Goal: Complete application form

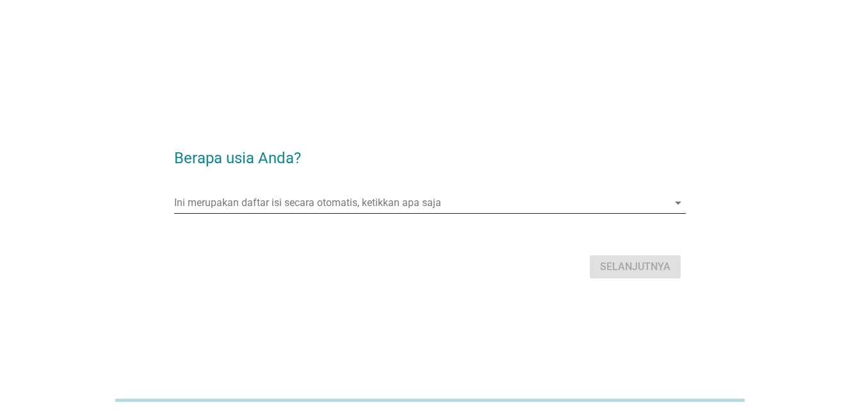
click at [495, 206] on input "Ini merupakan daftar isi secara otomatis, ketikkan apa saja" at bounding box center [421, 203] width 494 height 21
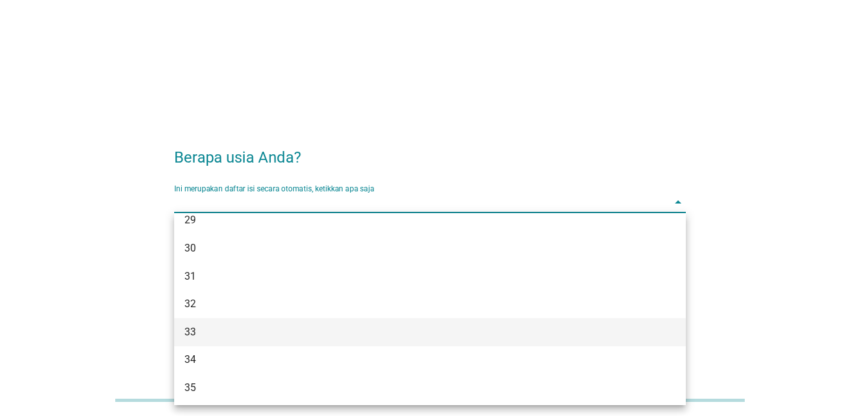
scroll to position [320, 0]
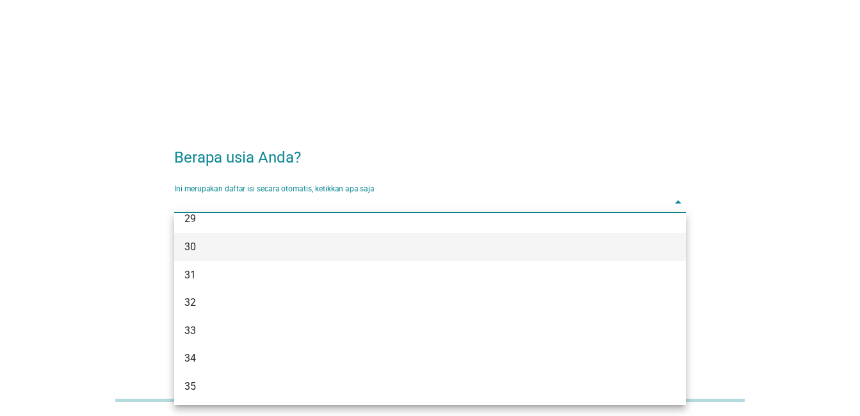
click at [220, 249] on div "30" at bounding box center [410, 247] width 450 height 15
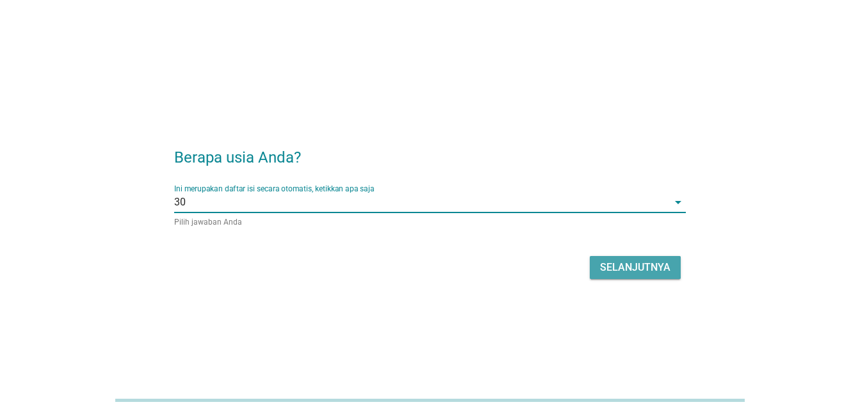
click at [662, 268] on div "Selanjutnya" at bounding box center [635, 267] width 70 height 15
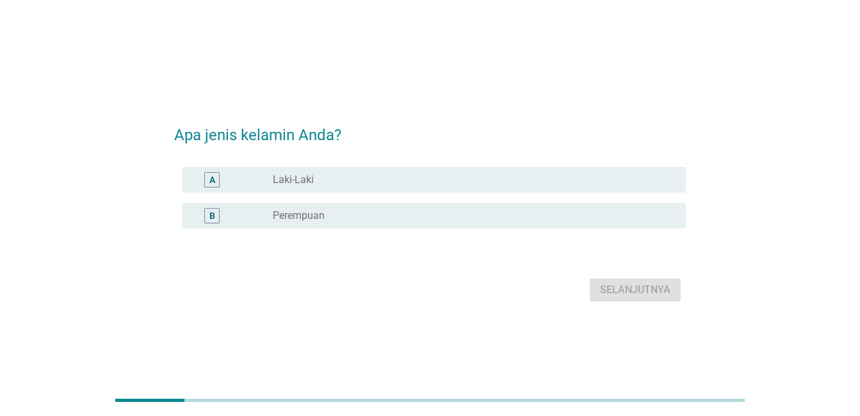
drag, startPoint x: 379, startPoint y: 174, endPoint x: 391, endPoint y: 179, distance: 14.1
click at [379, 174] on div "radio_button_unchecked Laki-Laki" at bounding box center [469, 180] width 393 height 13
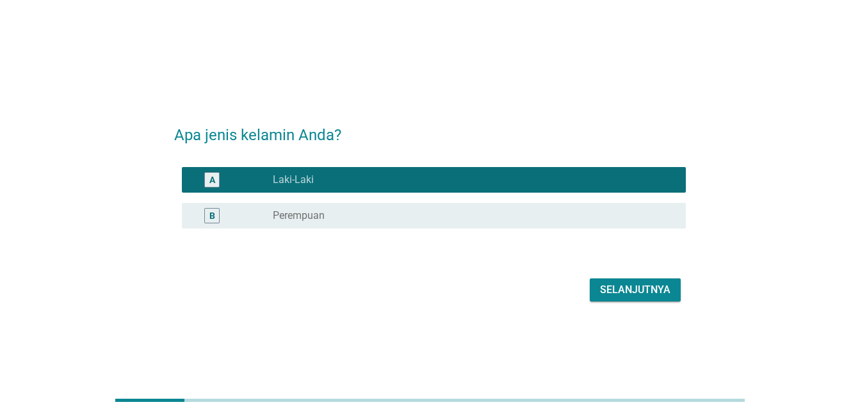
click at [657, 293] on div "Selanjutnya" at bounding box center [635, 290] width 70 height 15
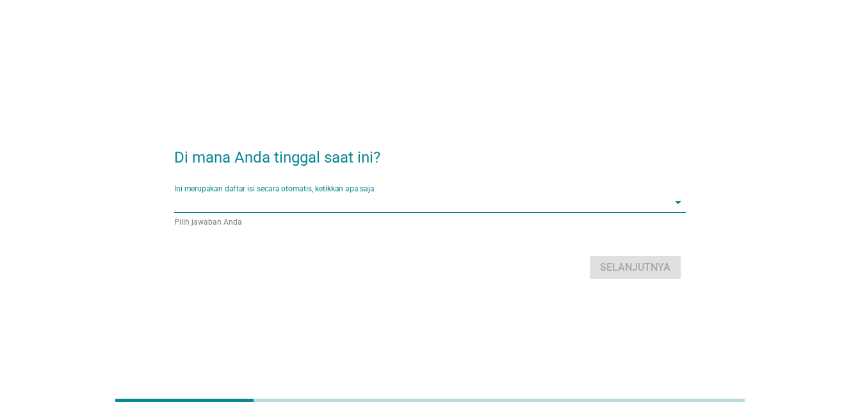
click at [455, 202] on input "Ini merupakan daftar isi secara otomatis, ketikkan apa saja" at bounding box center [421, 202] width 494 height 21
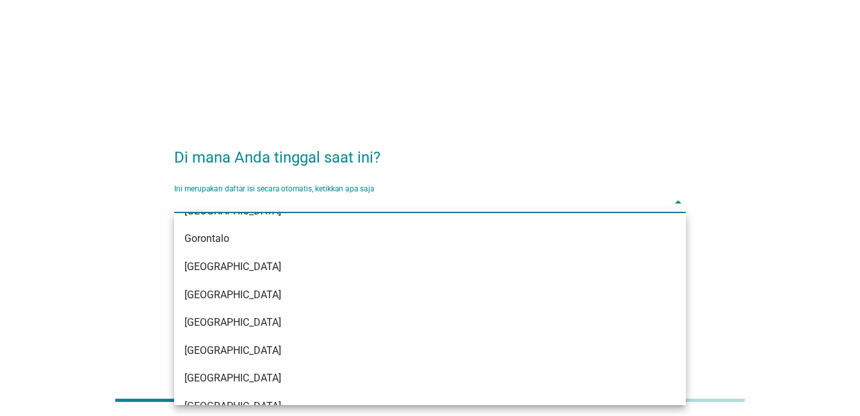
scroll to position [192, 0]
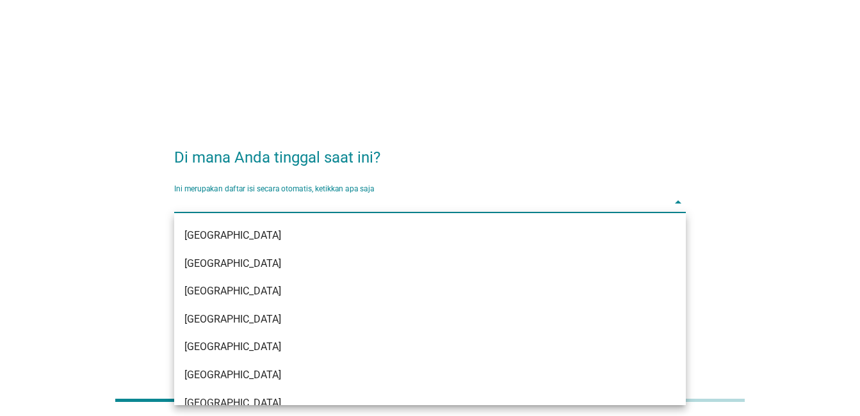
click at [289, 319] on div "[GEOGRAPHIC_DATA]" at bounding box center [410, 319] width 450 height 15
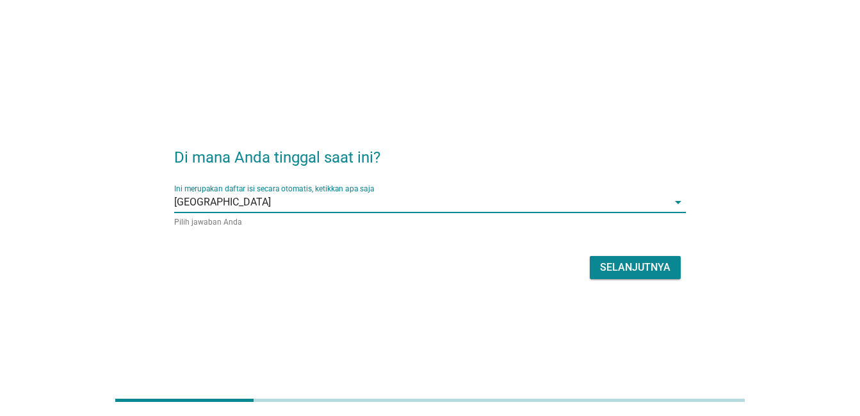
click at [639, 266] on div "Selanjutnya" at bounding box center [635, 267] width 70 height 15
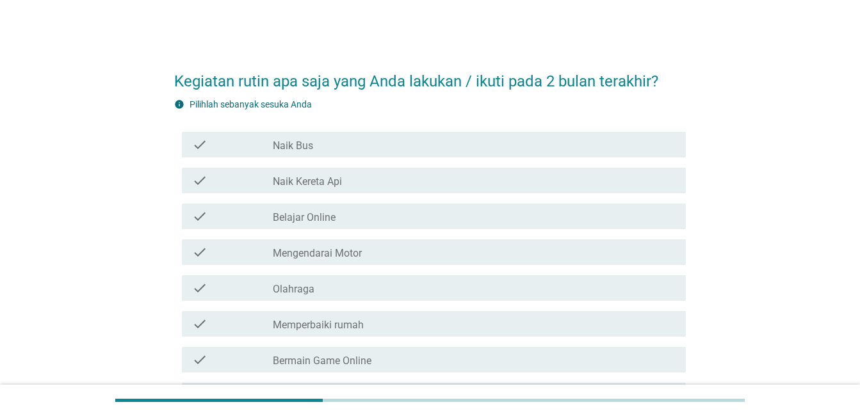
click at [217, 144] on div "check" at bounding box center [232, 144] width 81 height 15
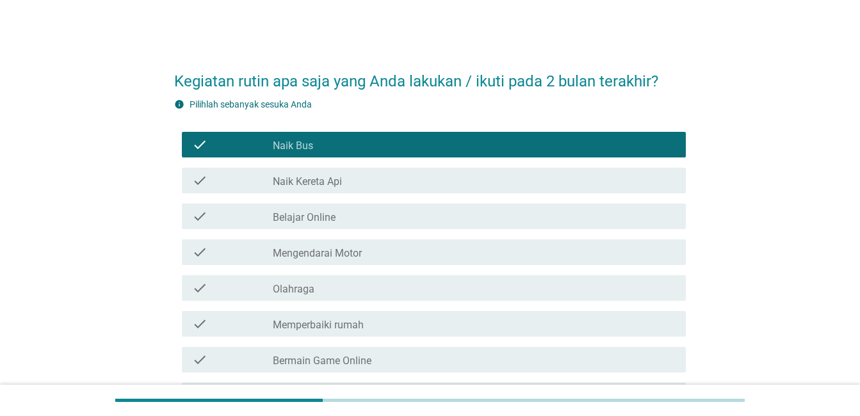
click at [224, 183] on div "check" at bounding box center [232, 180] width 81 height 15
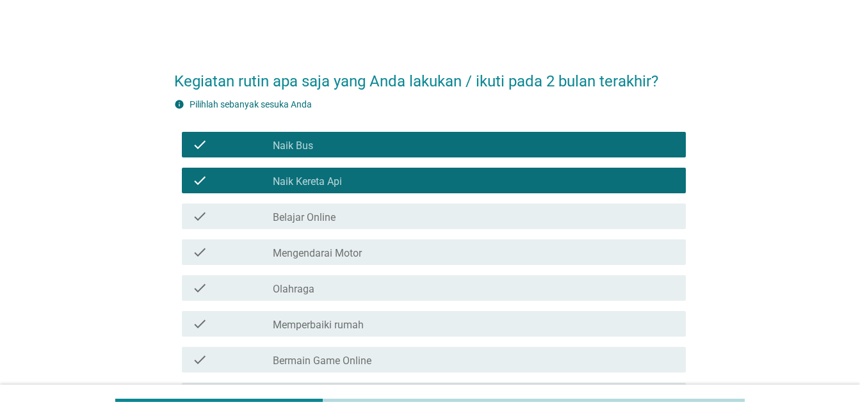
click at [236, 255] on div "check" at bounding box center [232, 252] width 81 height 15
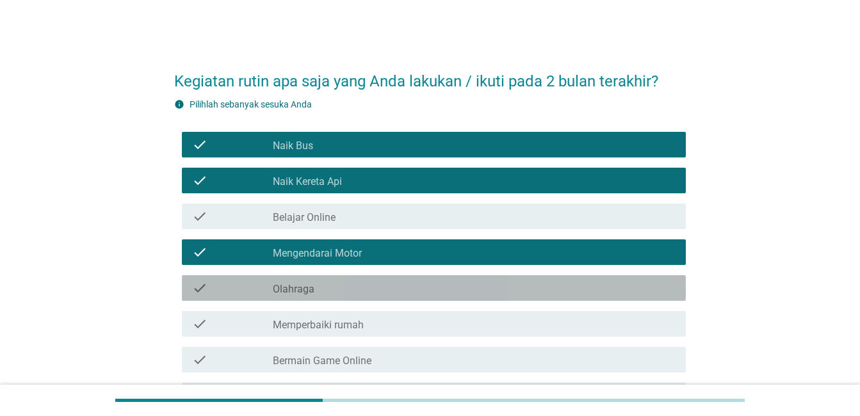
click at [238, 287] on div "check" at bounding box center [232, 288] width 81 height 15
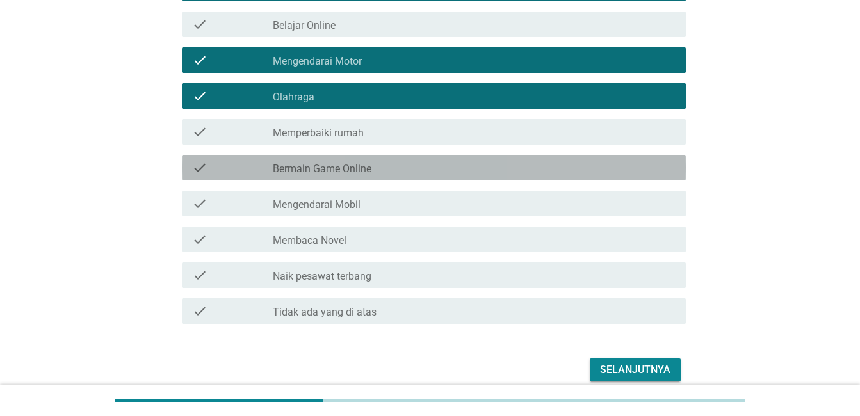
click at [260, 167] on div "check" at bounding box center [232, 167] width 81 height 15
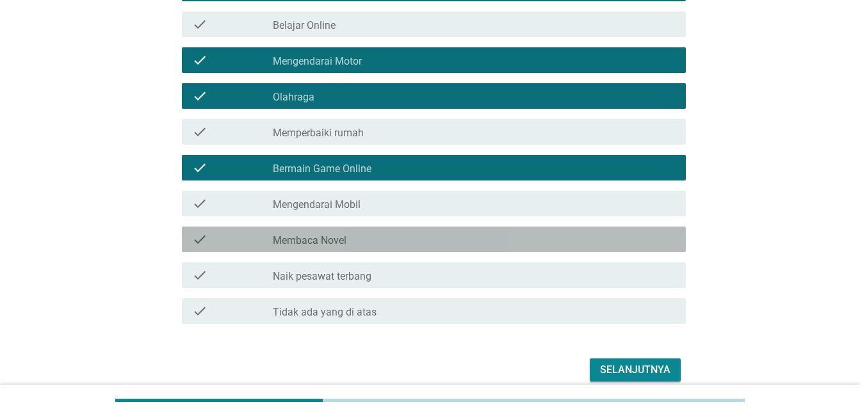
click at [266, 236] on div "check" at bounding box center [232, 239] width 81 height 15
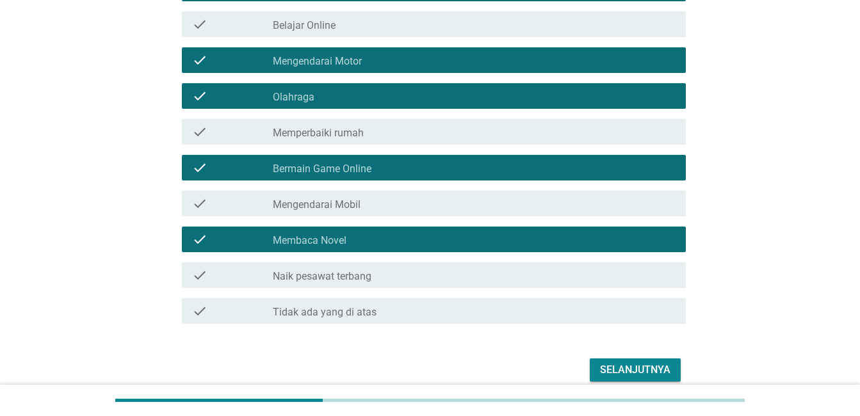
click at [634, 368] on div "Selanjutnya" at bounding box center [635, 370] width 70 height 15
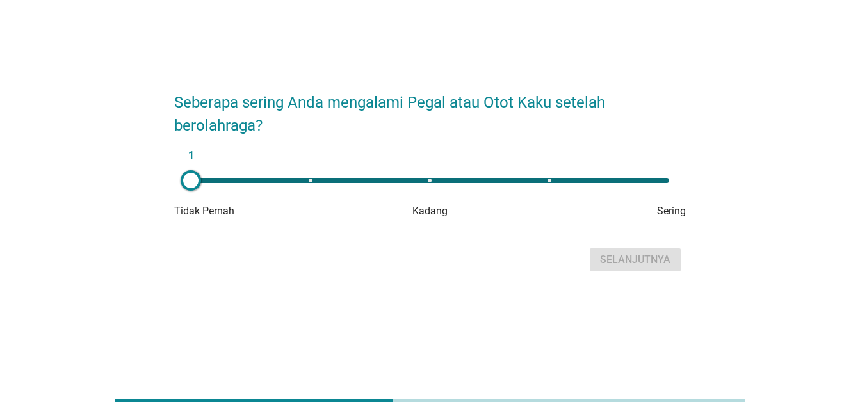
scroll to position [0, 0]
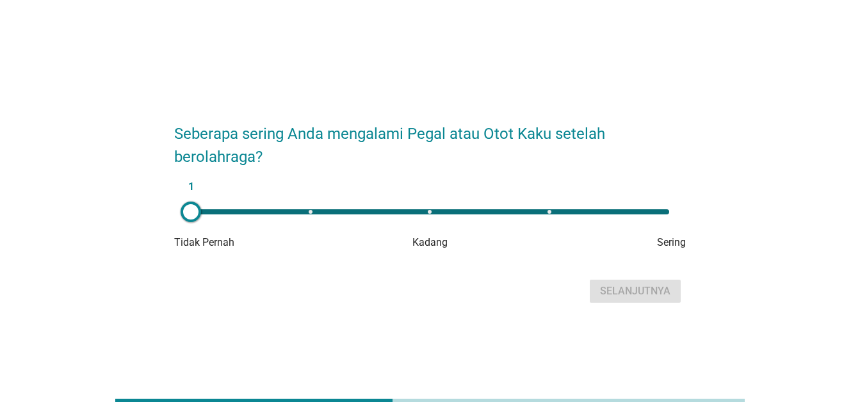
click at [432, 217] on div "1" at bounding box center [430, 212] width 499 height 26
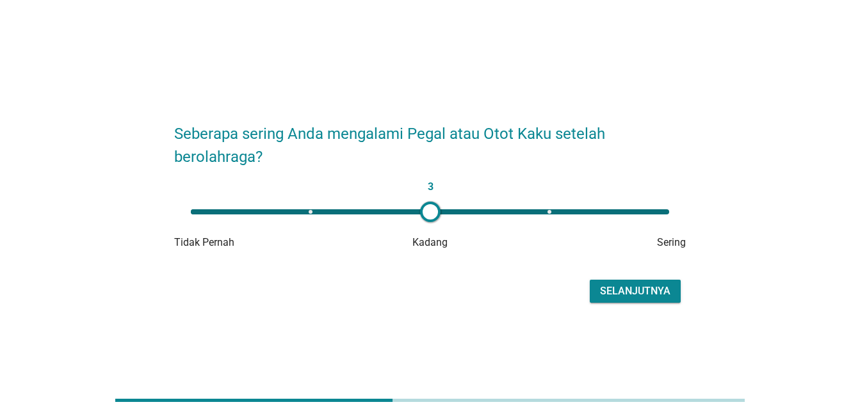
click at [665, 211] on div "3" at bounding box center [430, 211] width 479 height 5
type input "5"
click at [645, 290] on div "Selanjutnya" at bounding box center [635, 291] width 70 height 15
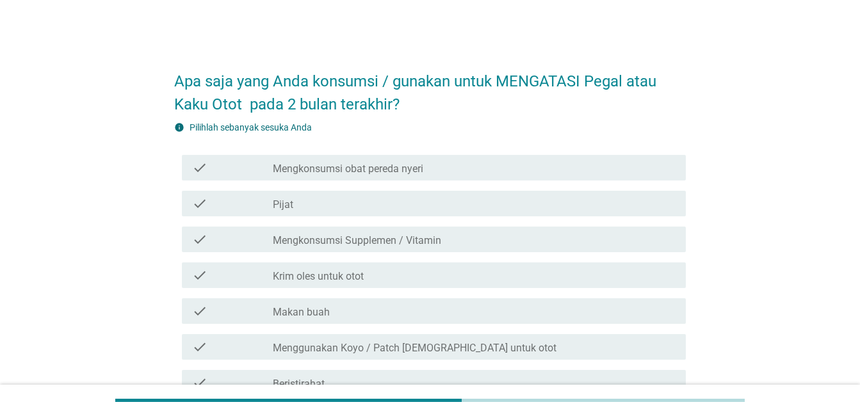
click at [211, 172] on div "check" at bounding box center [232, 167] width 81 height 15
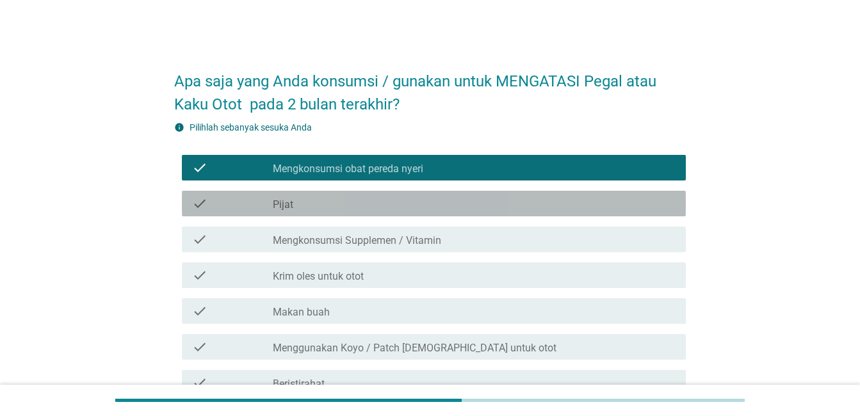
click at [221, 207] on div "check" at bounding box center [232, 203] width 81 height 15
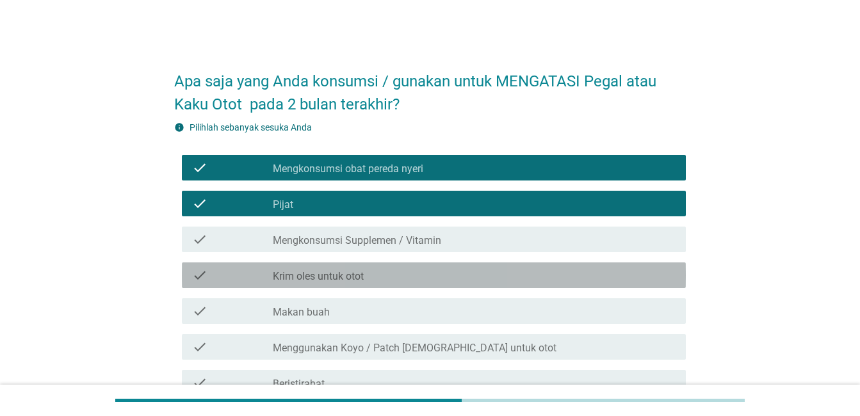
click at [242, 282] on div "check" at bounding box center [232, 275] width 81 height 15
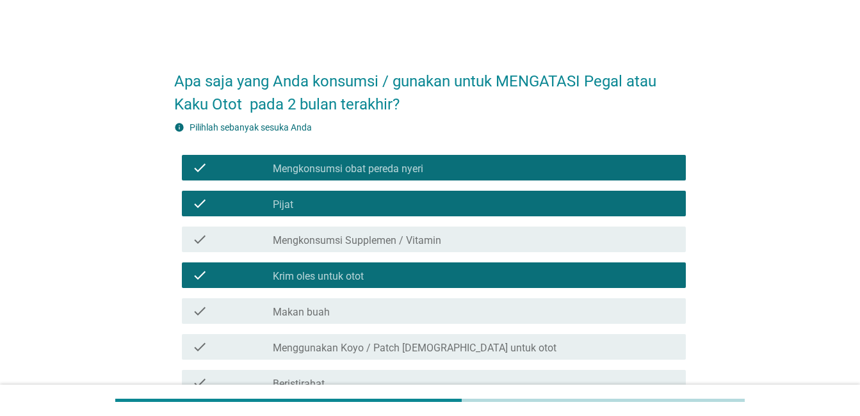
scroll to position [64, 0]
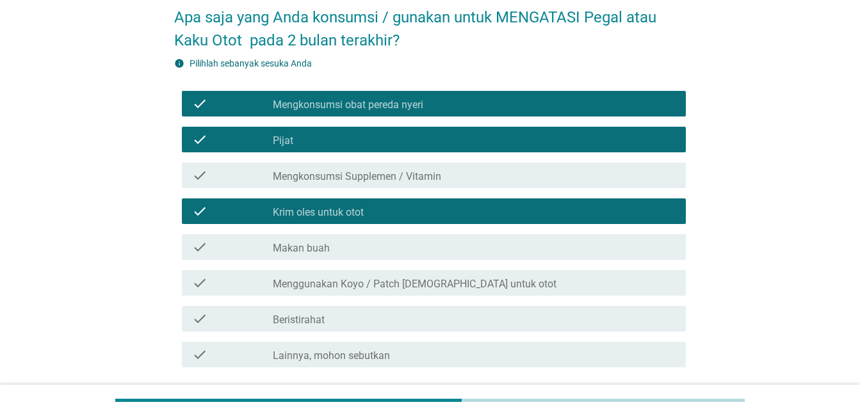
click at [243, 285] on div "check" at bounding box center [232, 282] width 81 height 15
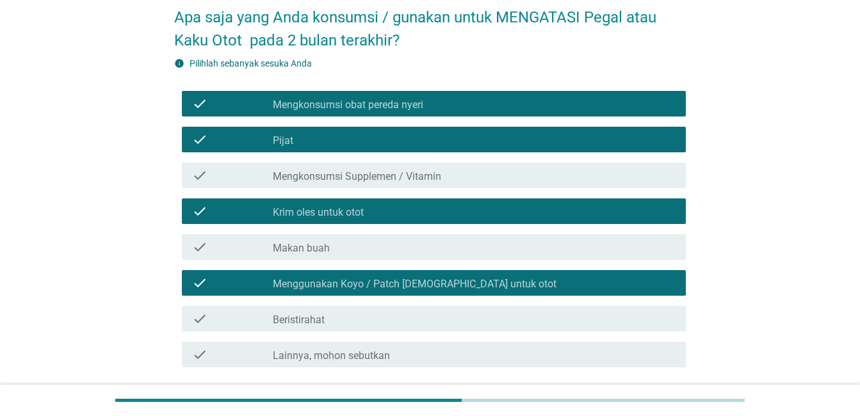
click at [241, 322] on div "check" at bounding box center [232, 318] width 81 height 15
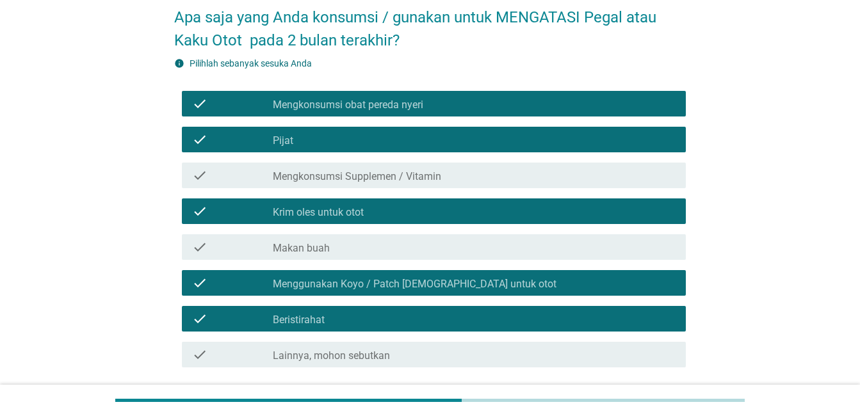
scroll to position [0, 0]
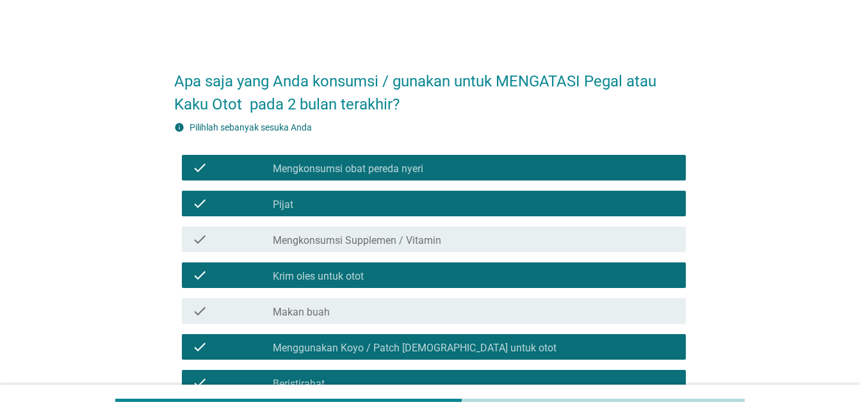
click at [306, 240] on label "Mengkonsumsi Supplemen / Vitamin" at bounding box center [357, 240] width 168 height 13
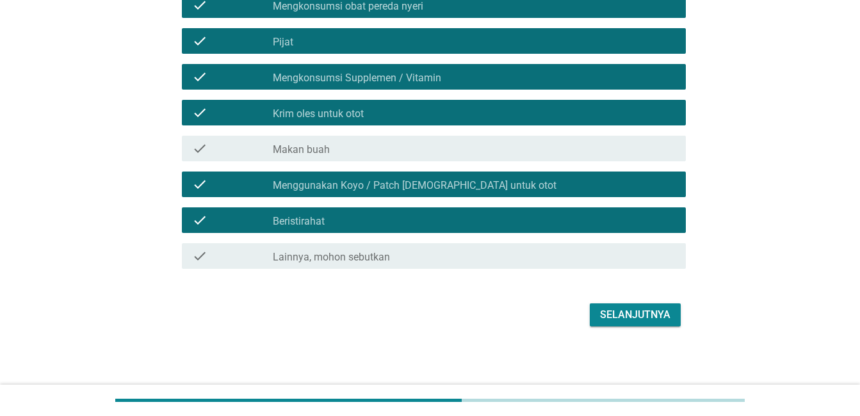
scroll to position [165, 0]
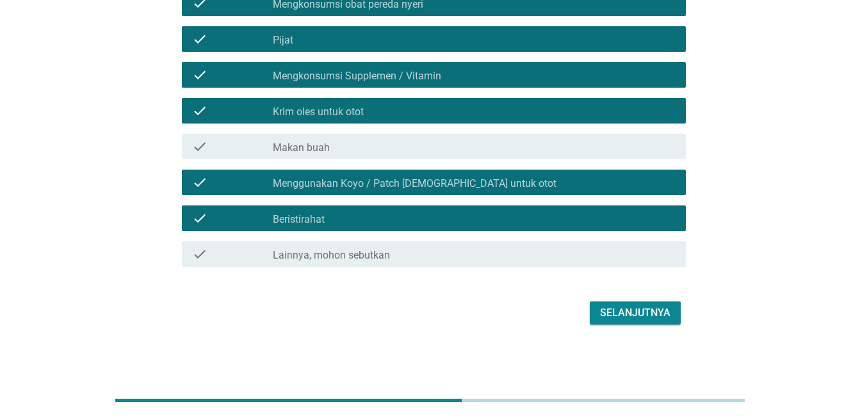
click at [630, 308] on div "Selanjutnya" at bounding box center [635, 313] width 70 height 15
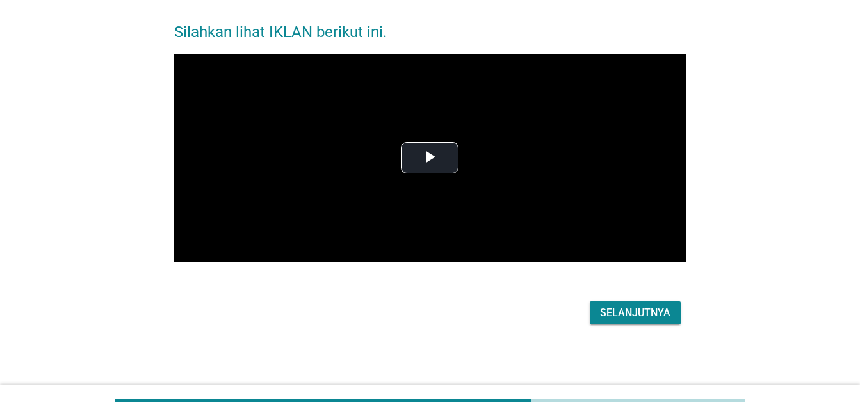
scroll to position [0, 0]
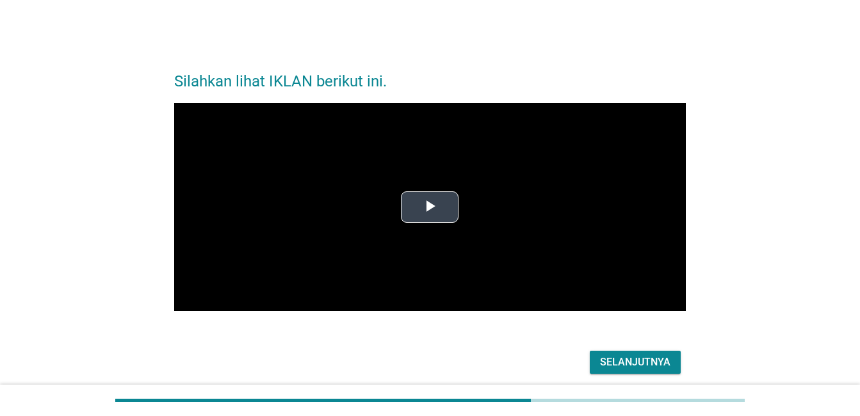
click at [430, 207] on span "Video Player" at bounding box center [430, 207] width 0 height 0
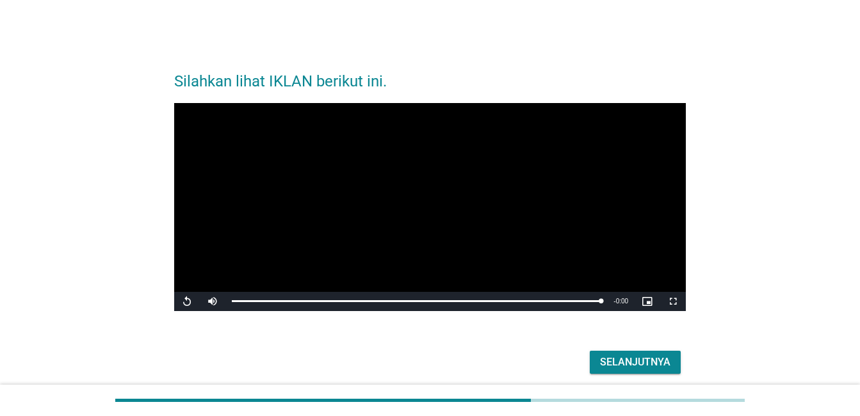
click at [636, 363] on div "Selanjutnya" at bounding box center [635, 362] width 70 height 15
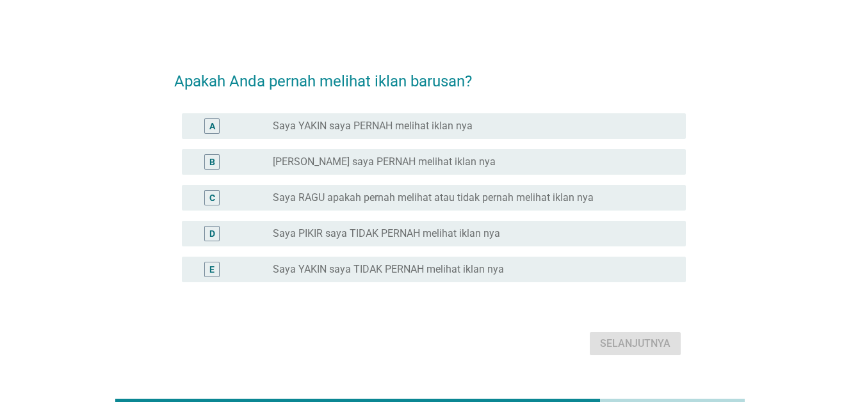
click at [237, 268] on div "E" at bounding box center [232, 269] width 81 height 15
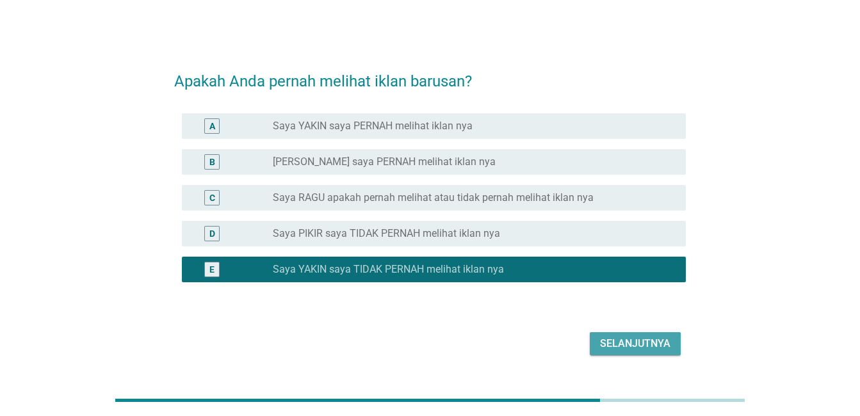
click at [619, 340] on div "Selanjutnya" at bounding box center [635, 343] width 70 height 15
